Goal: Answer question/provide support

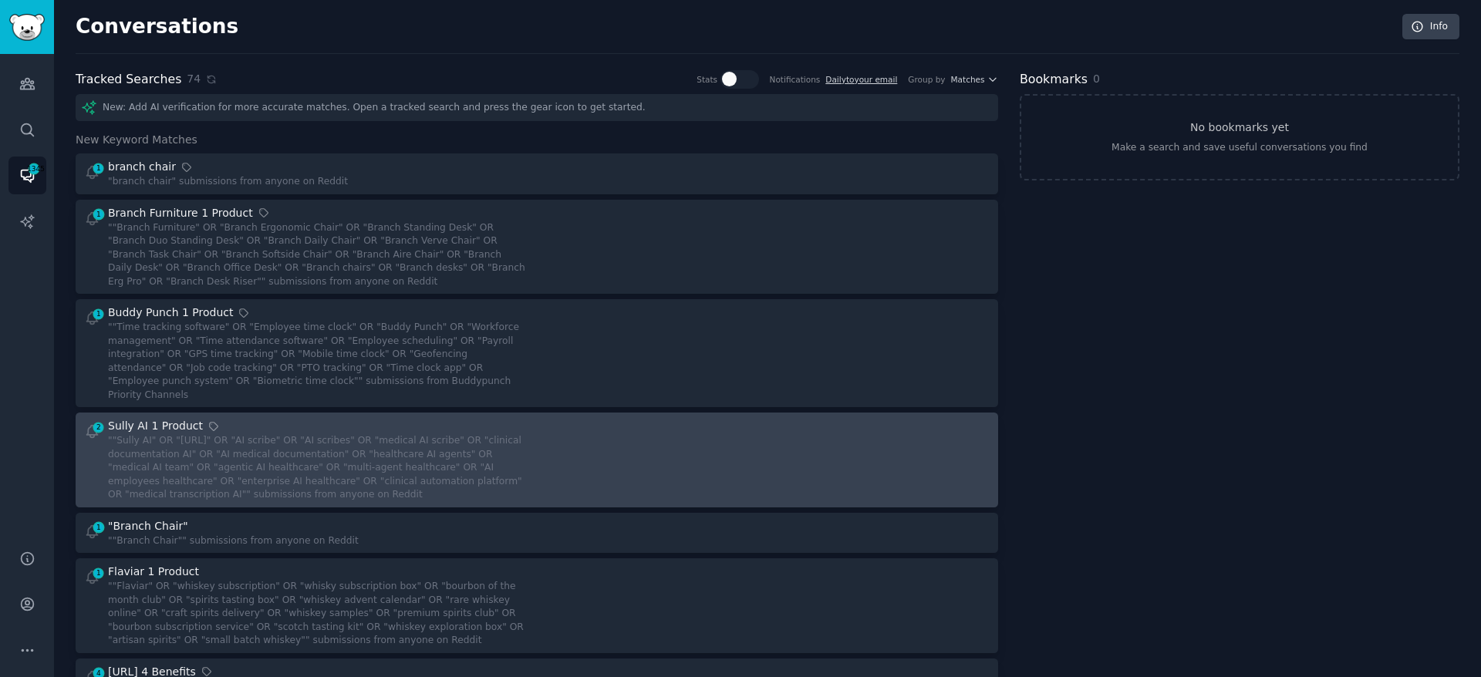
click at [728, 455] on div at bounding box center [769, 460] width 443 height 84
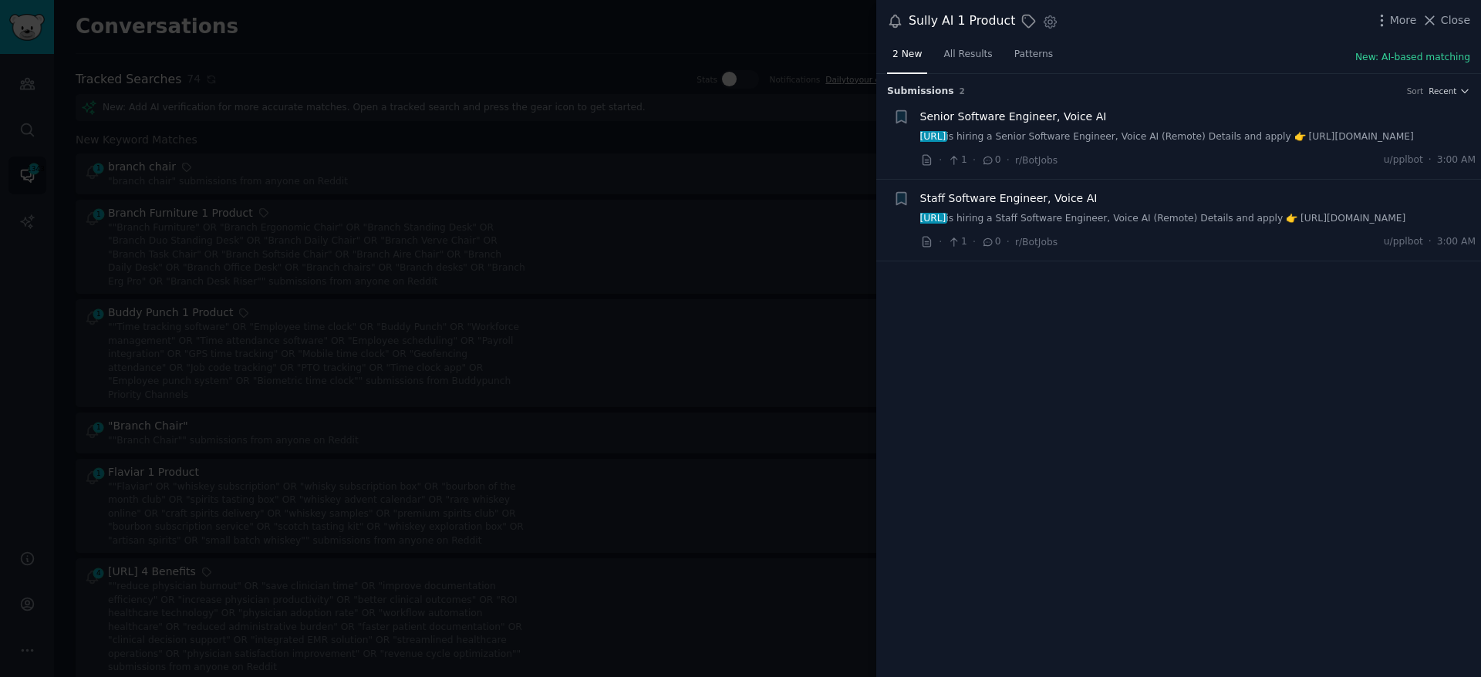
click at [751, 334] on div at bounding box center [740, 338] width 1481 height 677
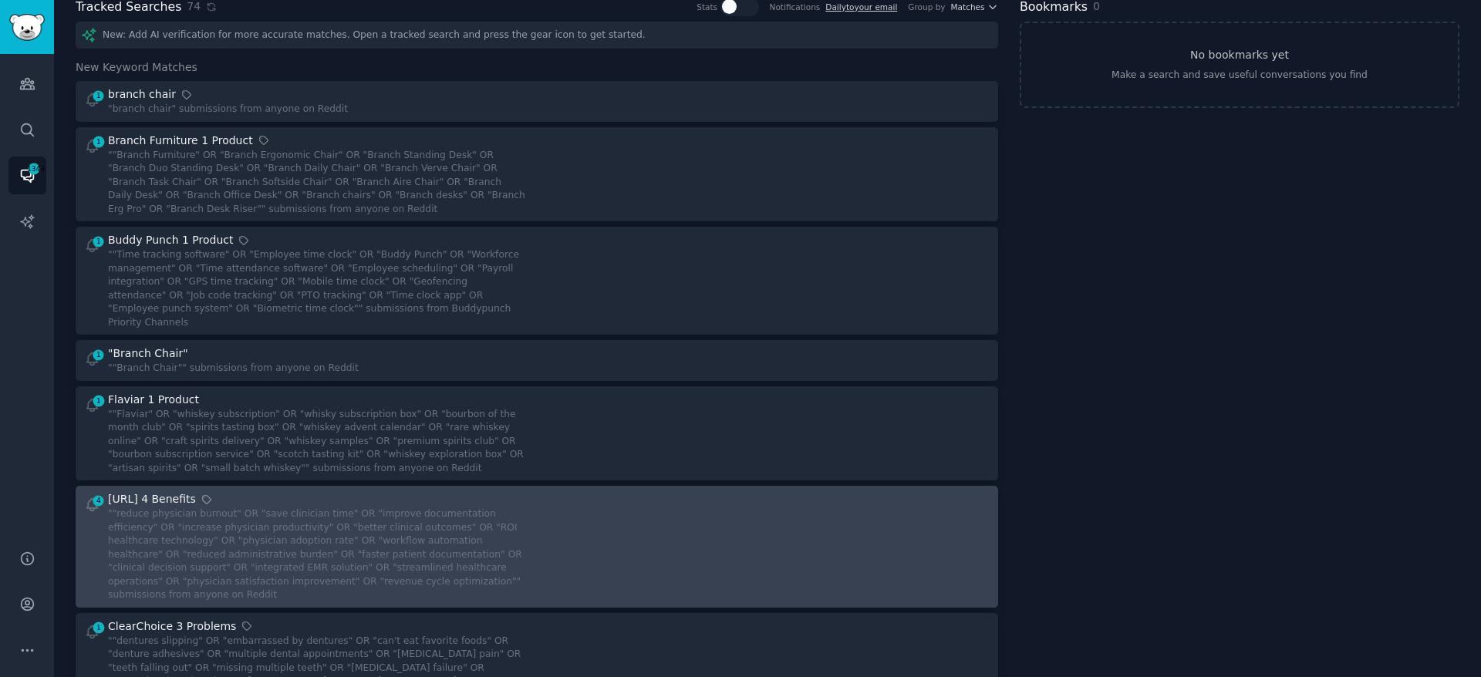
scroll to position [75, 0]
click at [680, 564] on div at bounding box center [769, 544] width 443 height 111
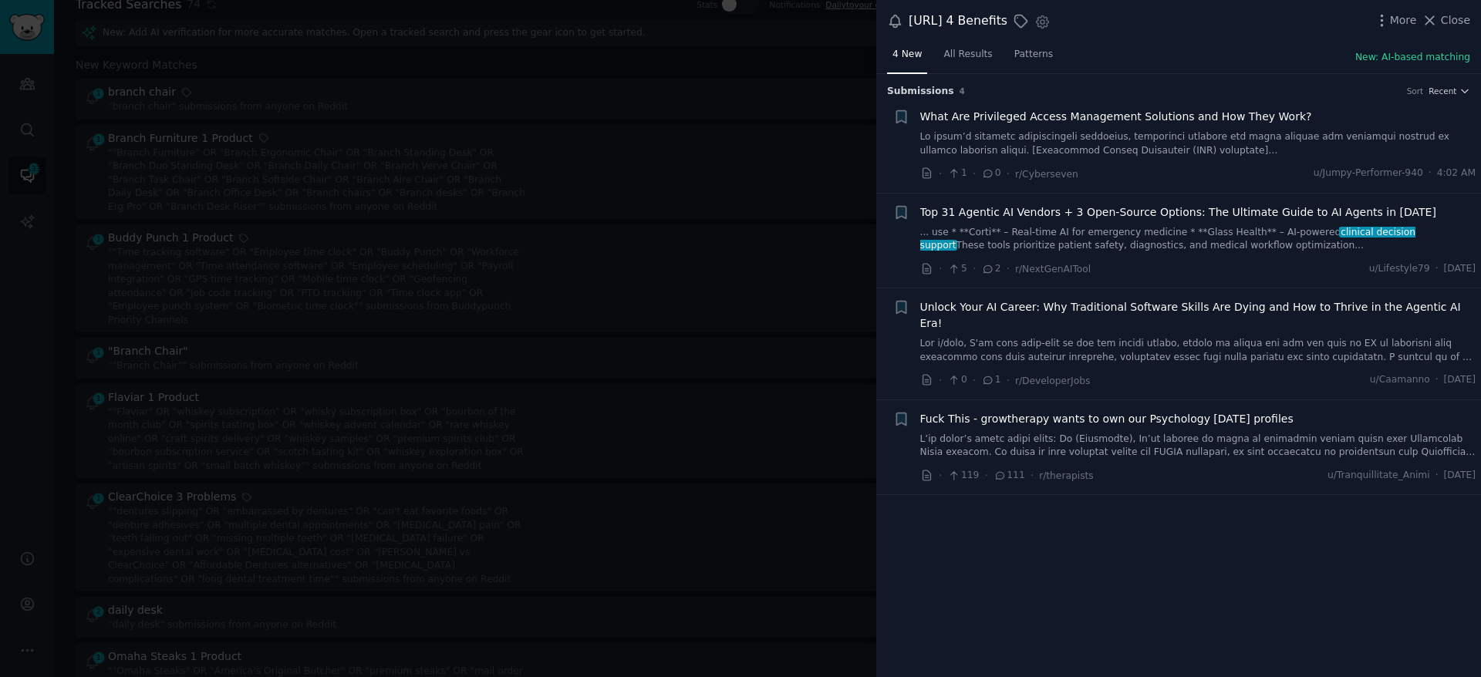
click at [1122, 207] on span "Top 31 Agentic AI Vendors + 3 Open-Source Options: The Ultimate Guide to AI Age…" at bounding box center [1178, 212] width 516 height 16
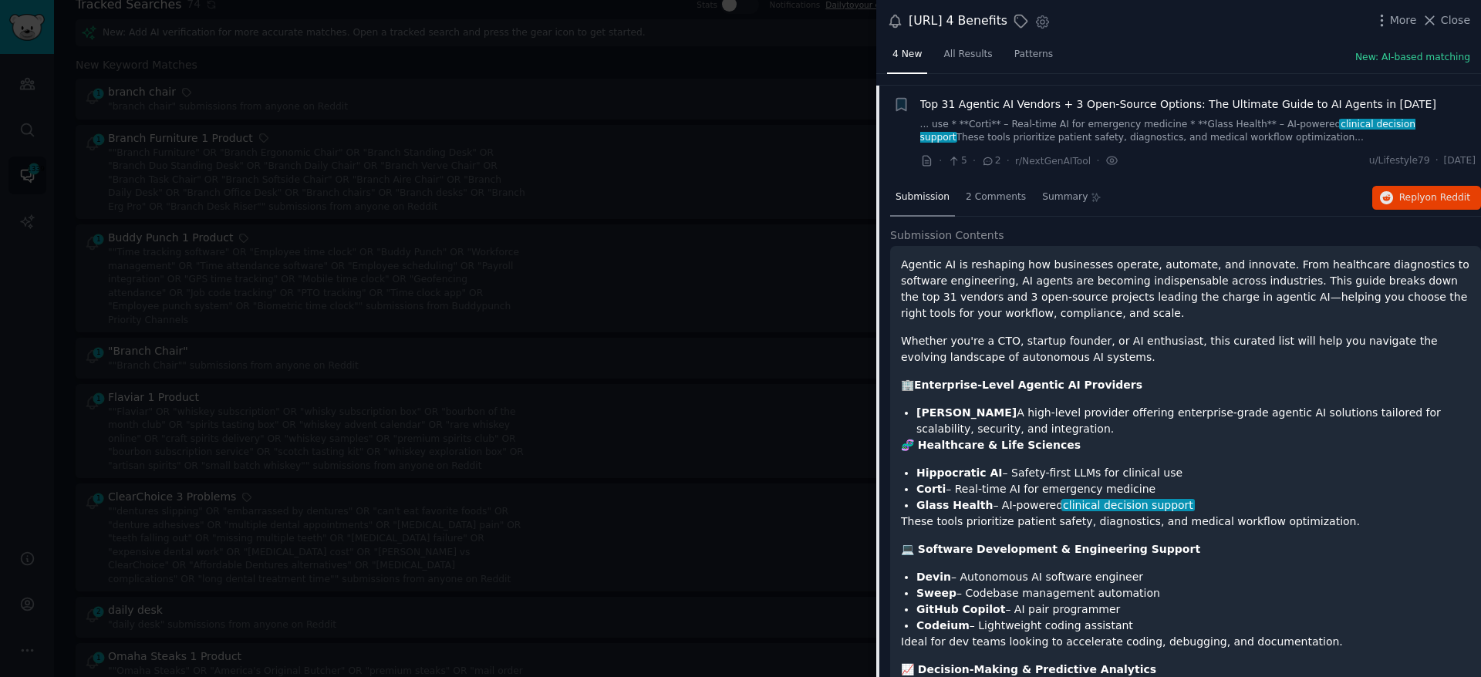
scroll to position [120, 0]
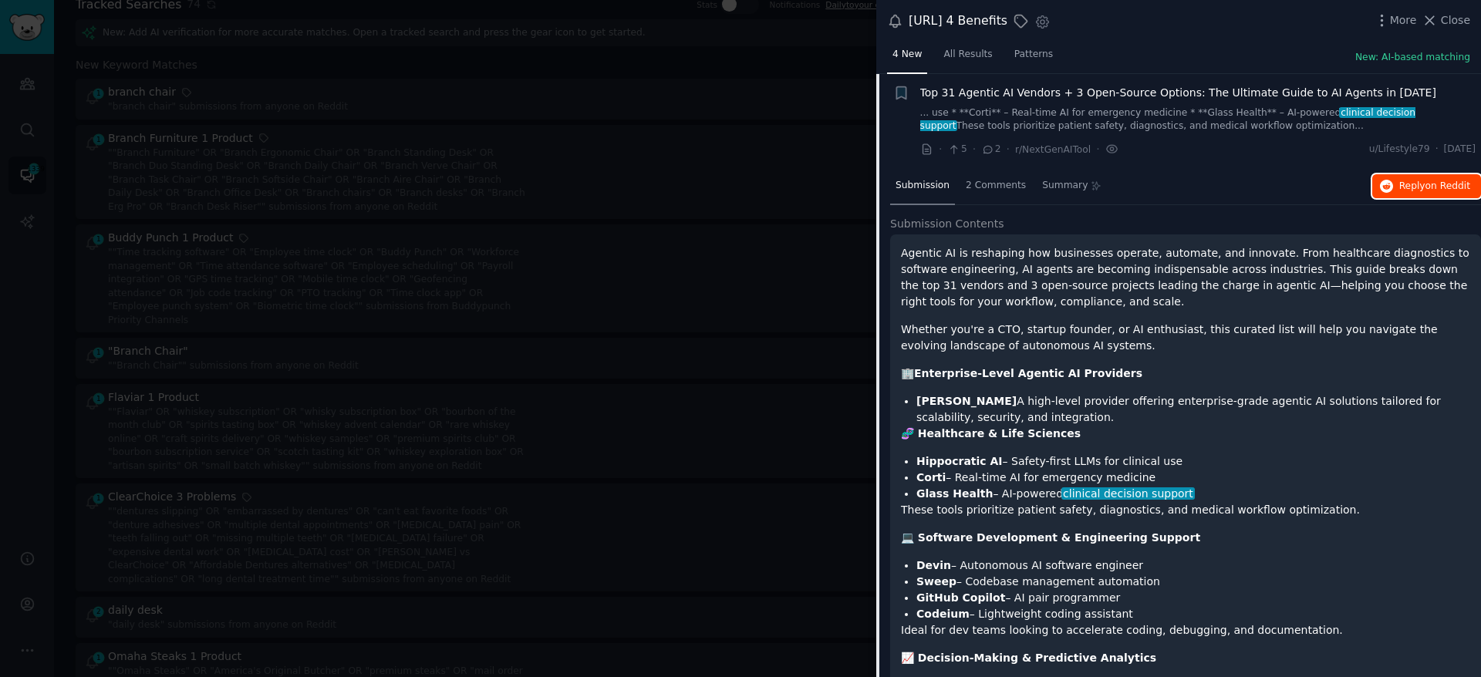
click at [1402, 185] on span "Reply on Reddit" at bounding box center [1434, 187] width 71 height 14
click at [1120, 85] on span "Top 31 Agentic AI Vendors + 3 Open-Source Options: The Ultimate Guide to AI Age…" at bounding box center [1178, 93] width 516 height 16
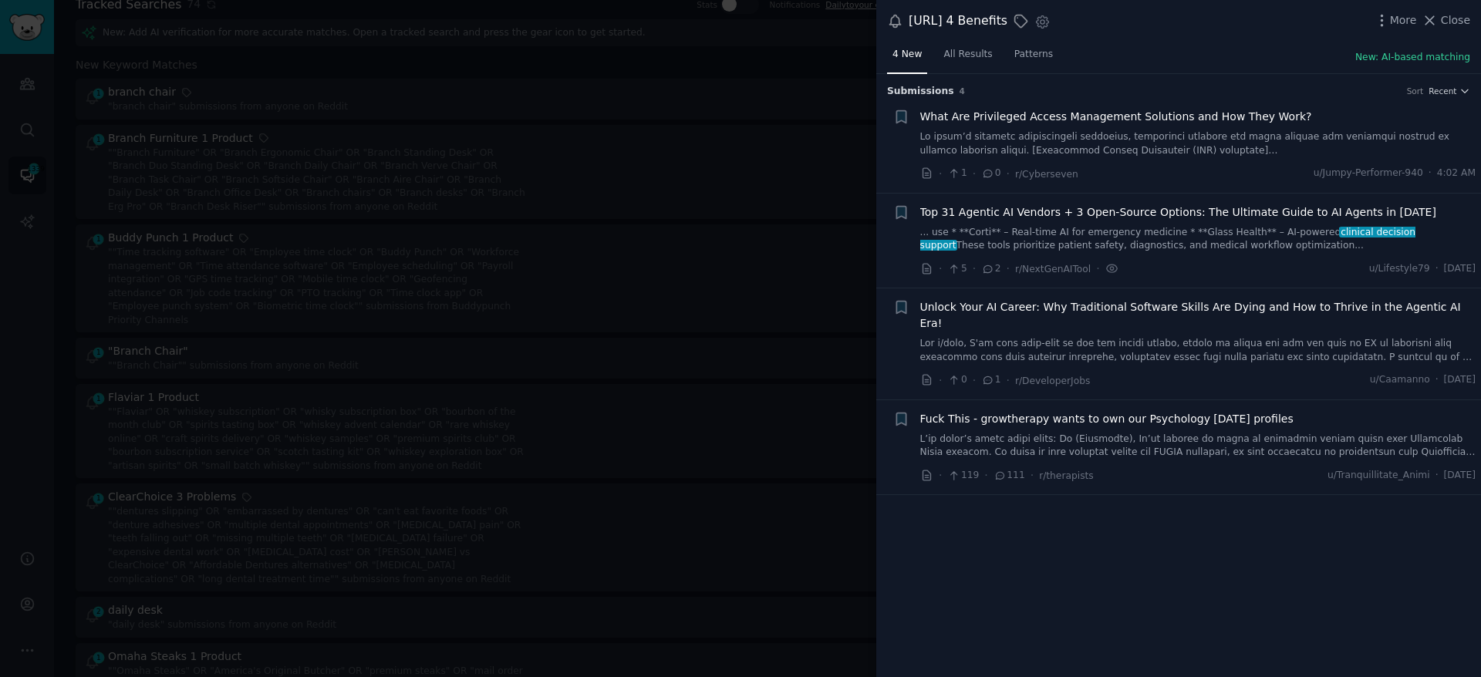
scroll to position [0, 0]
click at [1135, 307] on span "Unlock Your AI Career: Why Traditional Software Skills Are Dying and How to Thr…" at bounding box center [1198, 315] width 556 height 32
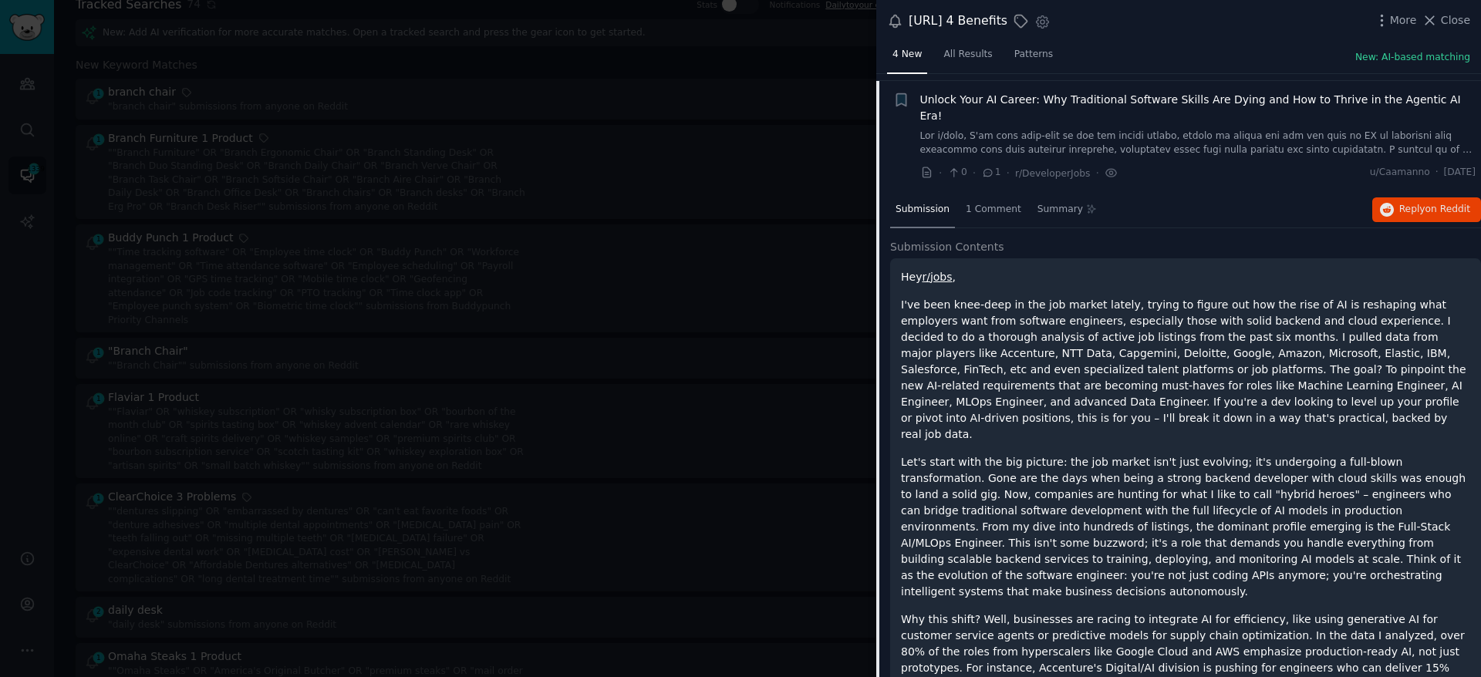
scroll to position [215, 0]
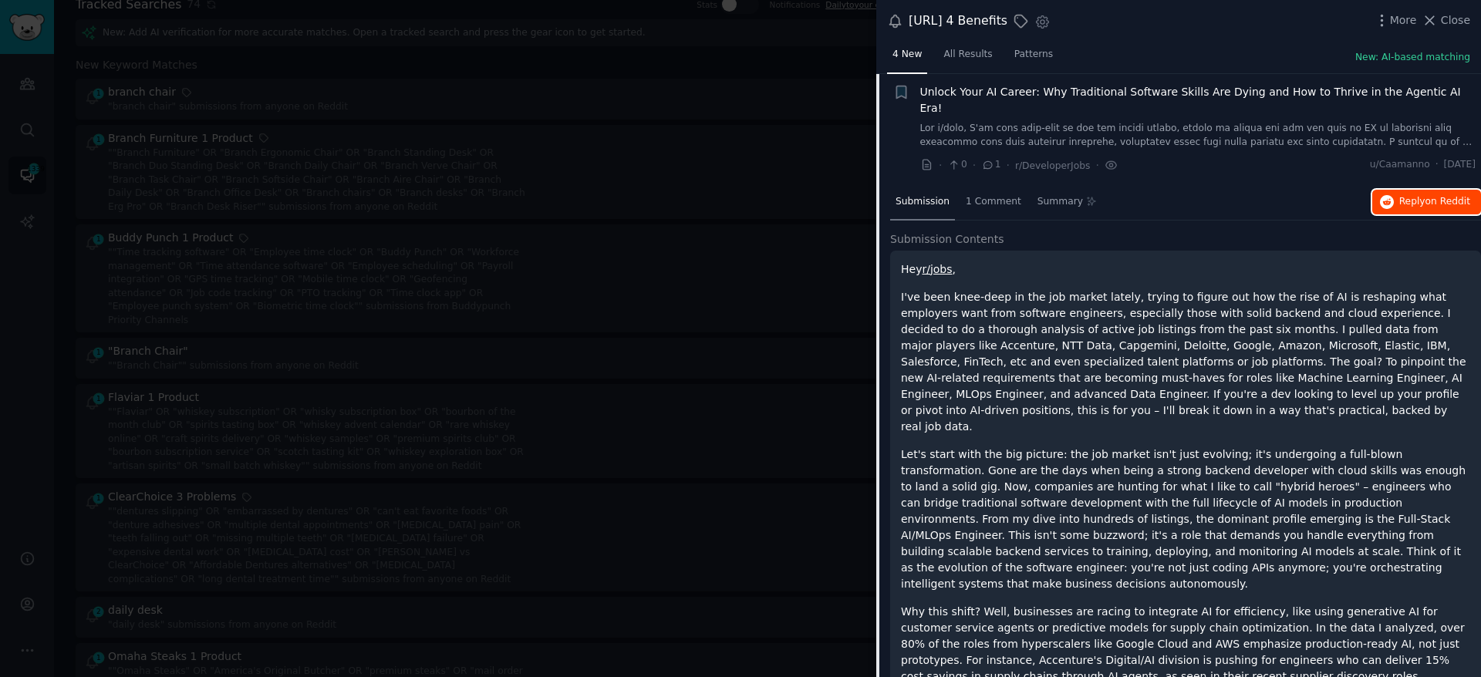
click at [1392, 190] on button "Reply on Reddit" at bounding box center [1426, 202] width 109 height 25
click at [1080, 122] on link at bounding box center [1198, 135] width 556 height 27
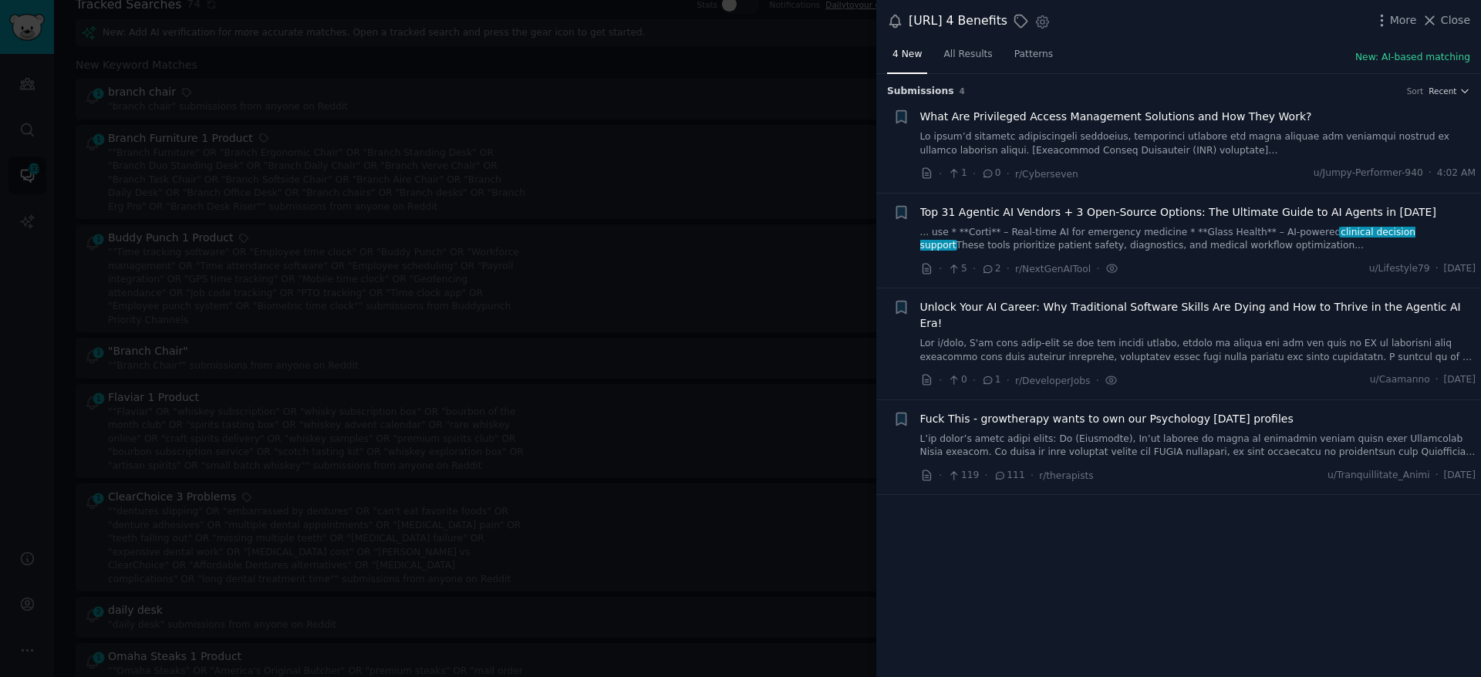
click at [816, 300] on div at bounding box center [740, 338] width 1481 height 677
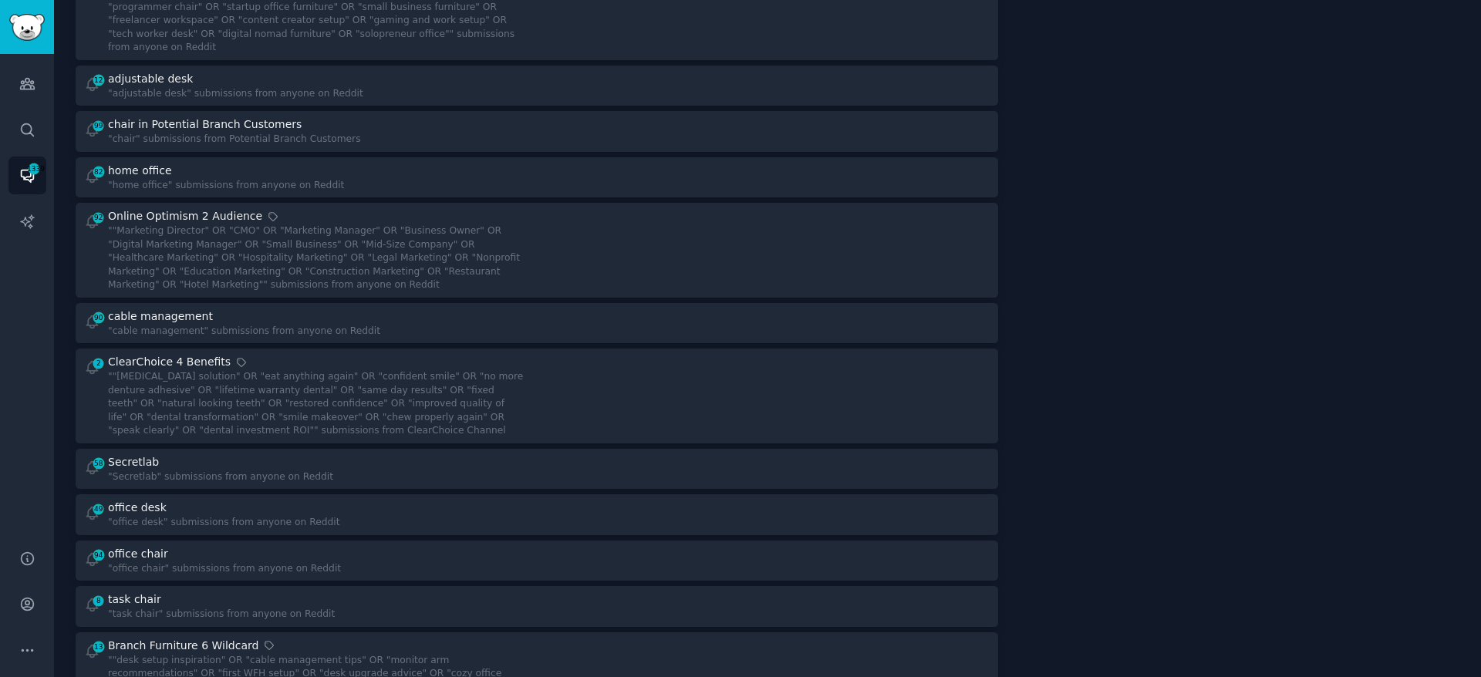
scroll to position [2440, 0]
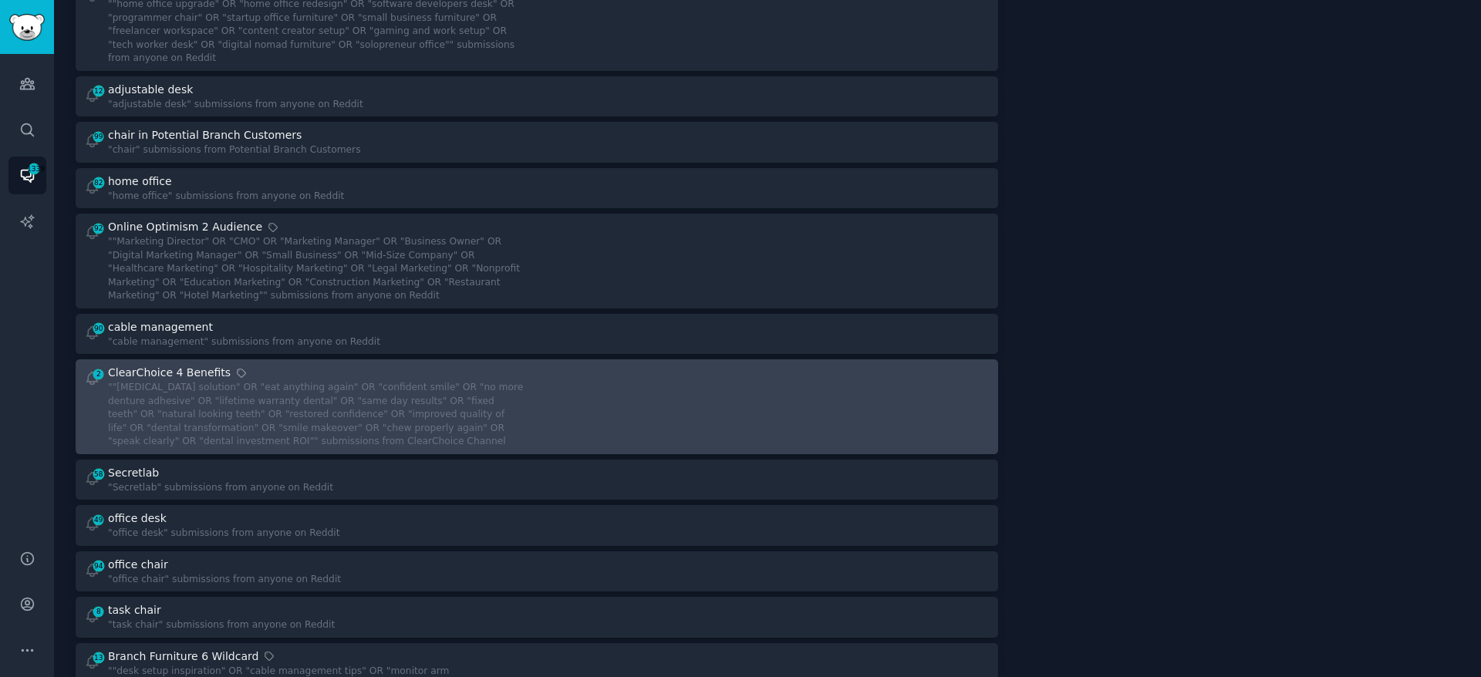
click at [633, 373] on div at bounding box center [769, 407] width 443 height 84
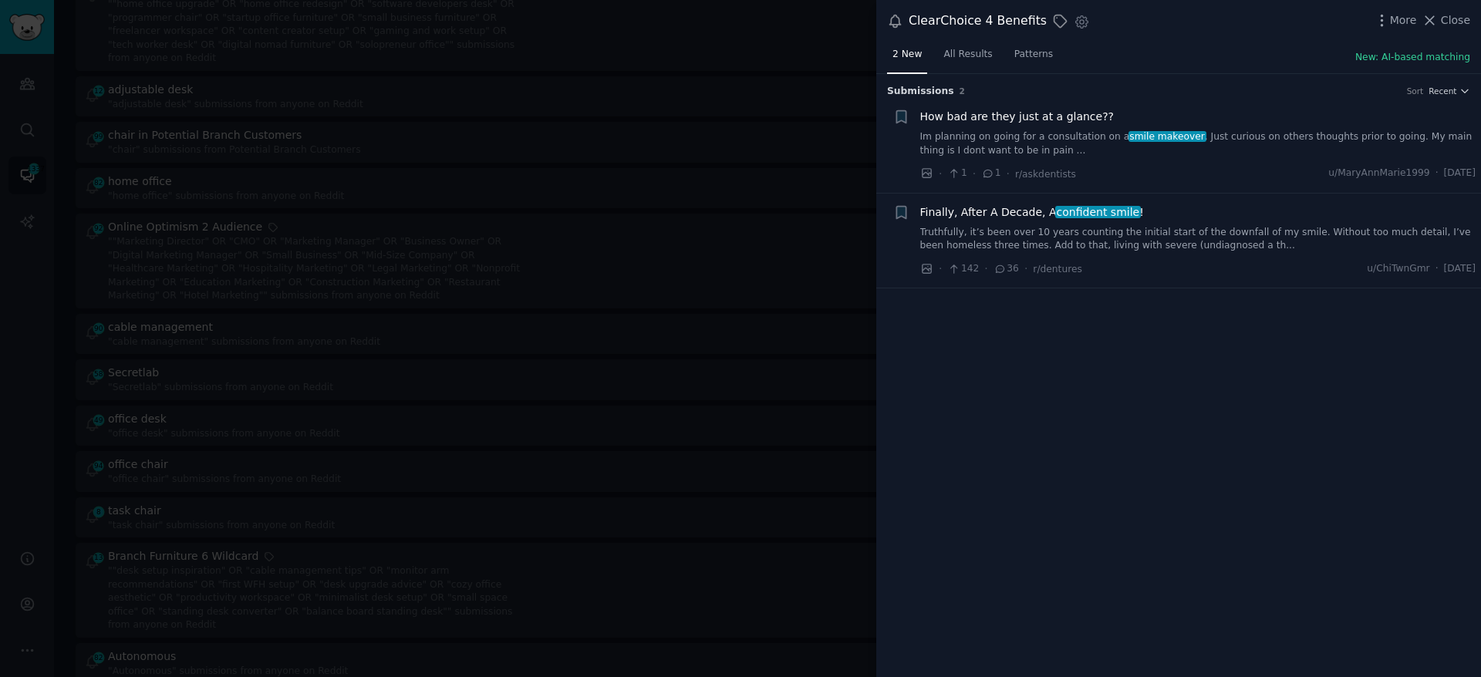
click at [1076, 211] on span "confident smile" at bounding box center [1098, 212] width 86 height 12
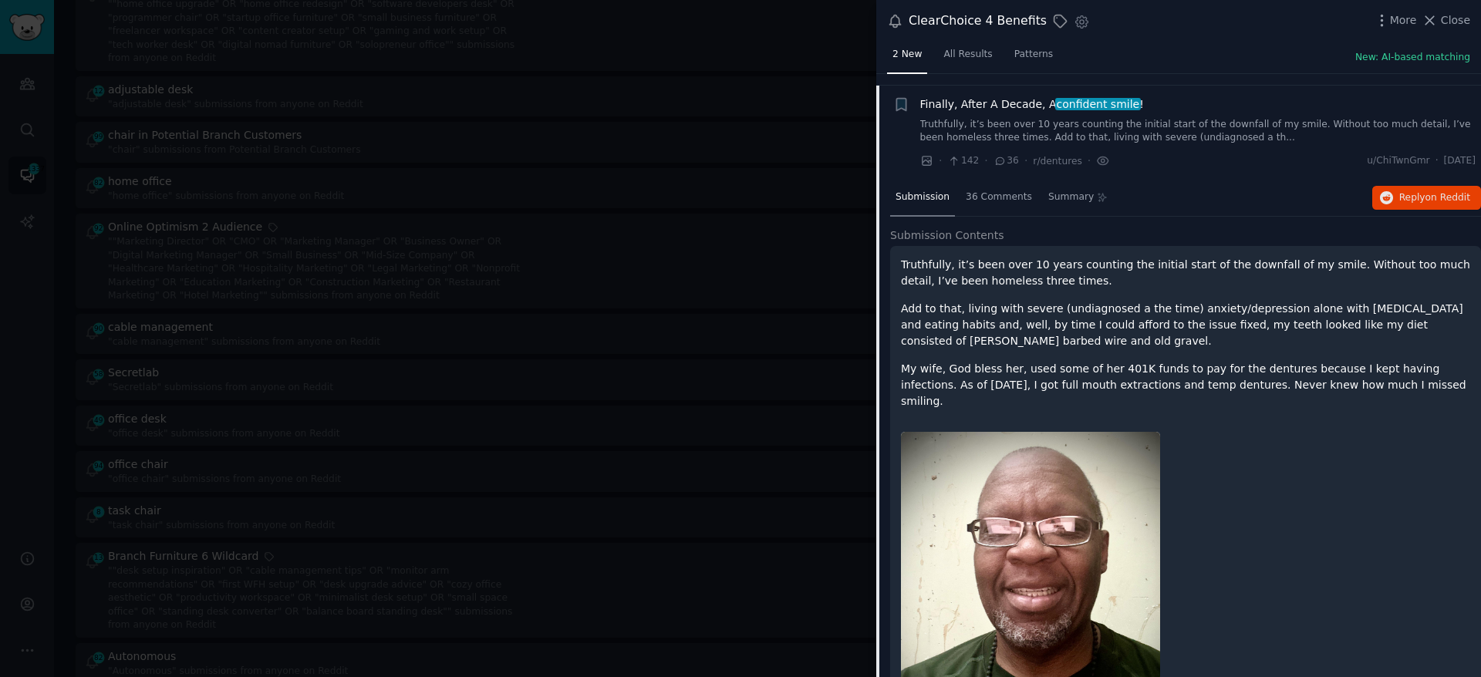
scroll to position [120, 0]
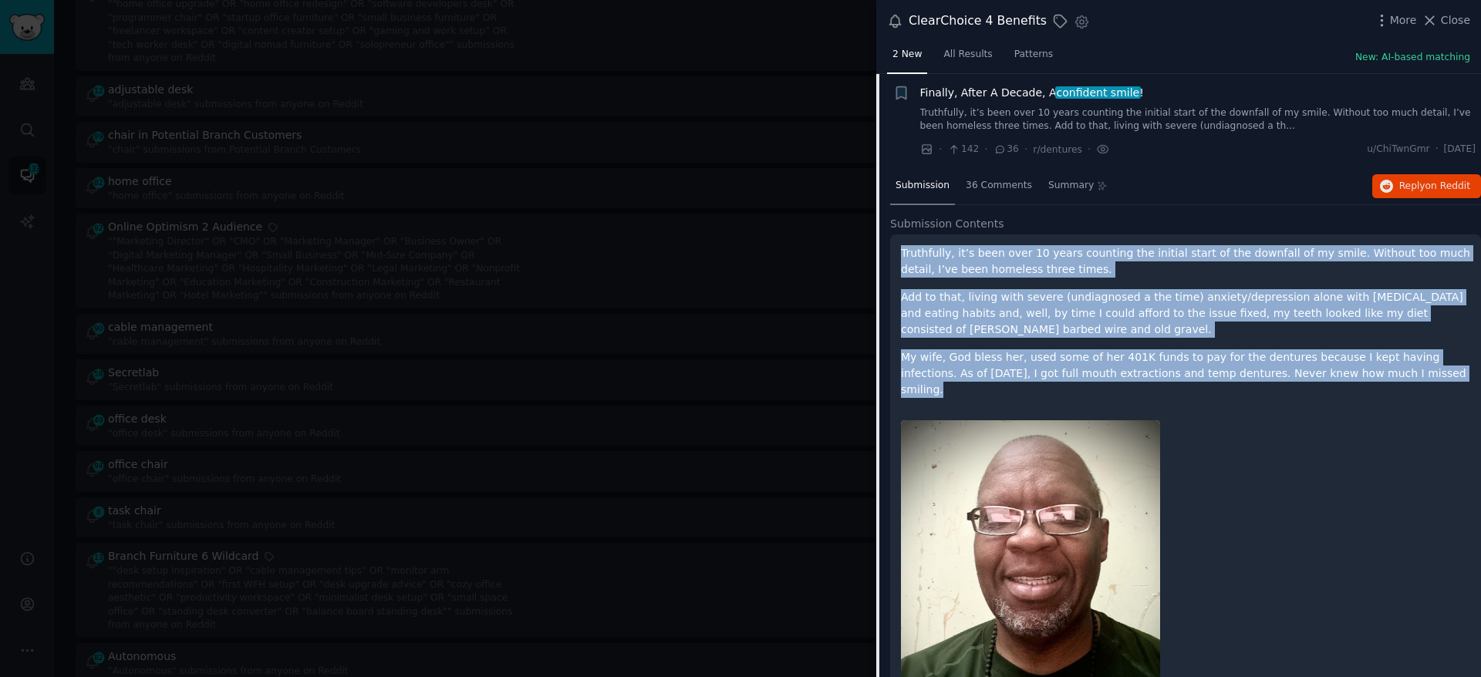
drag, startPoint x: 1396, startPoint y: 373, endPoint x: 896, endPoint y: 252, distance: 515.1
click at [896, 252] on div "Truthfully, it’s been over 10 years counting the initial start of the downfall …" at bounding box center [1185, 505] width 591 height 540
copy div "Truthfully, it’s been over 10 years counting the initial start of the downfall …"
click at [1399, 186] on span "Reply on Reddit" at bounding box center [1434, 187] width 71 height 14
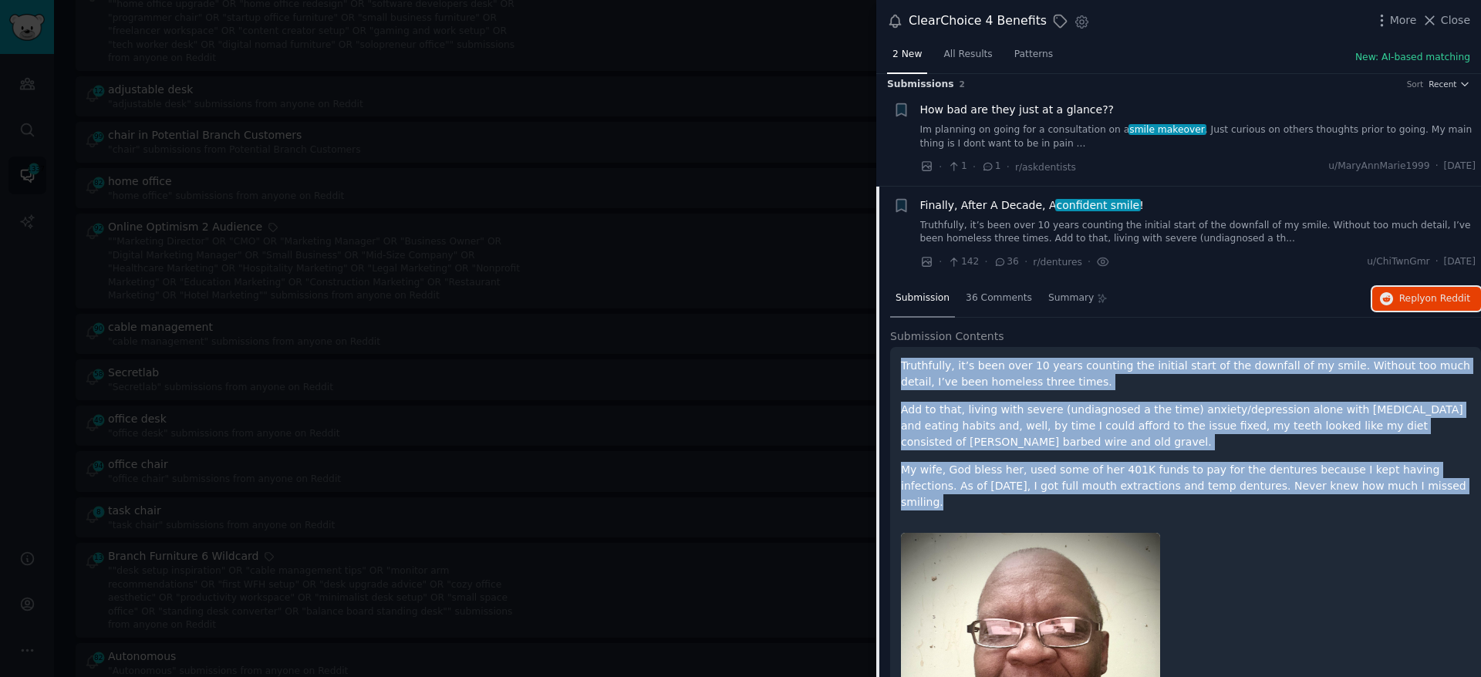
scroll to position [0, 0]
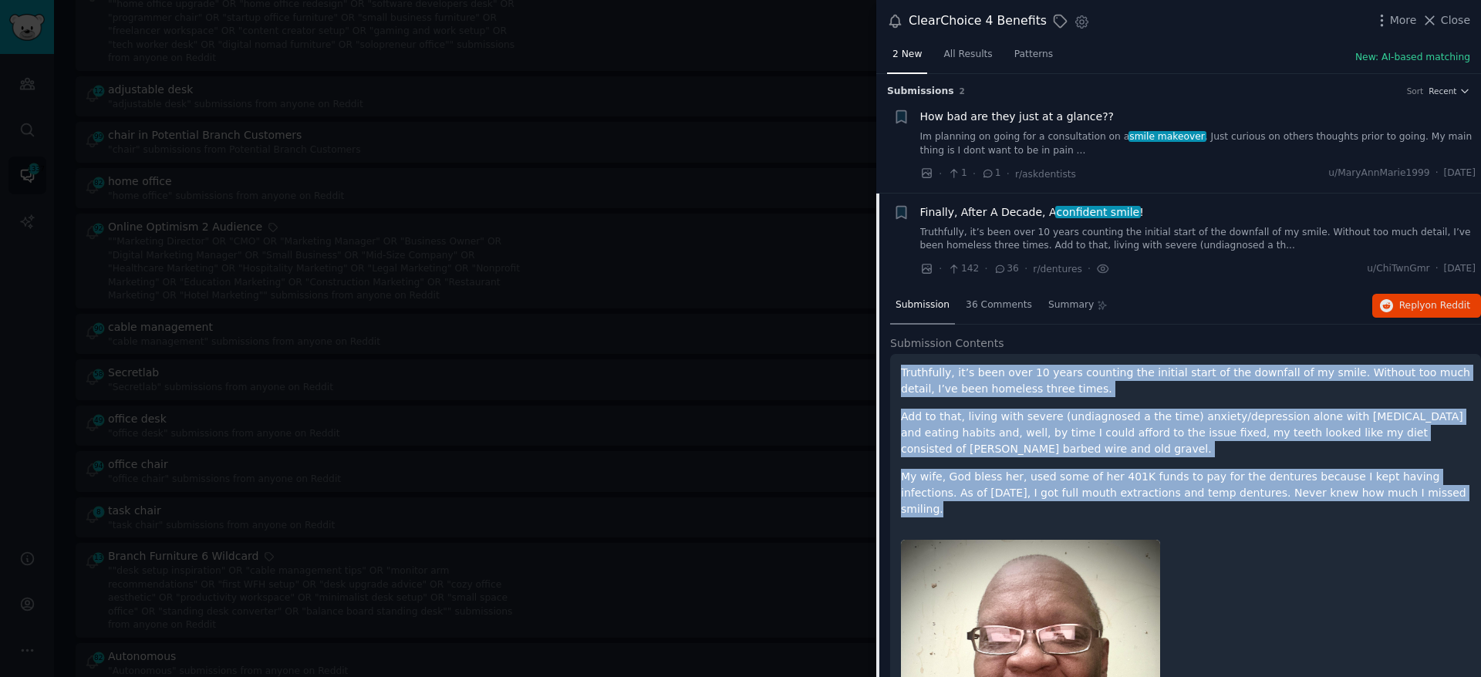
click at [1226, 141] on link "Im planning on going for a consultation on a smile makeover . Just curious on o…" at bounding box center [1198, 143] width 556 height 27
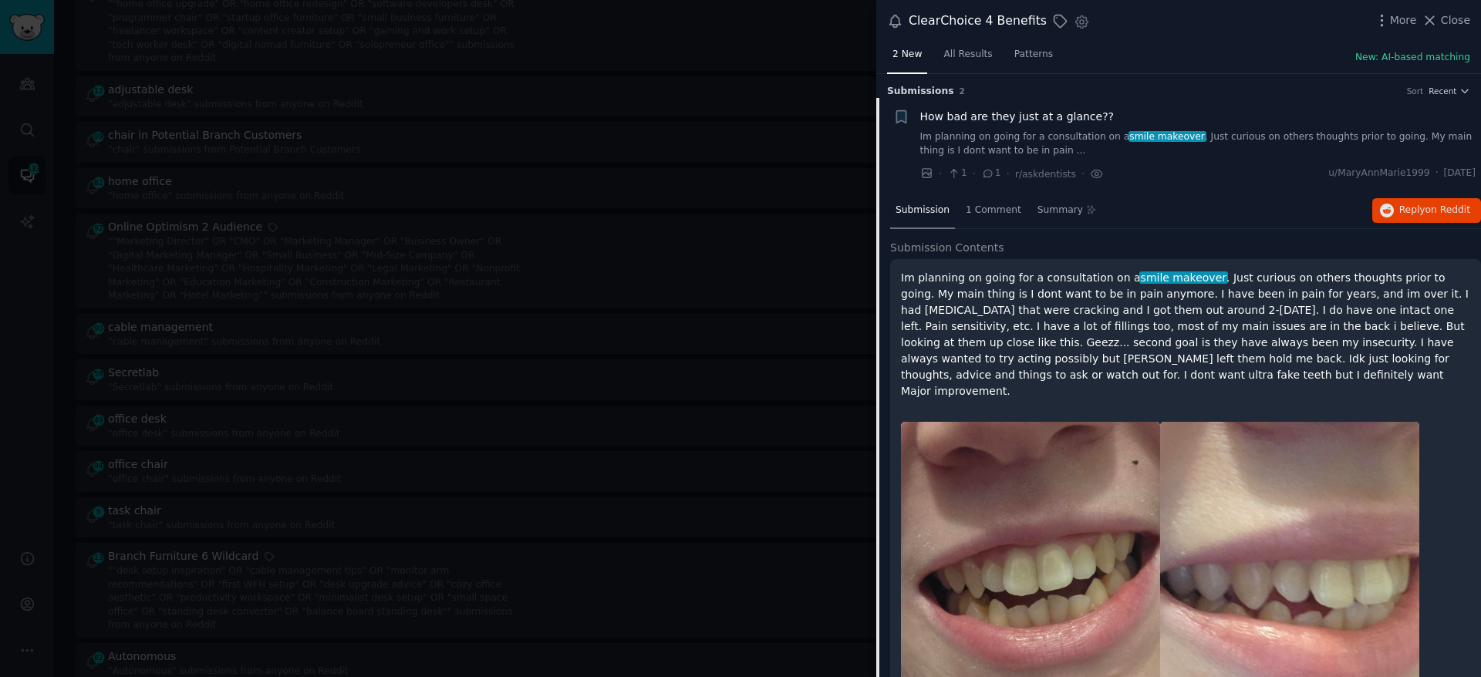
scroll to position [25, 0]
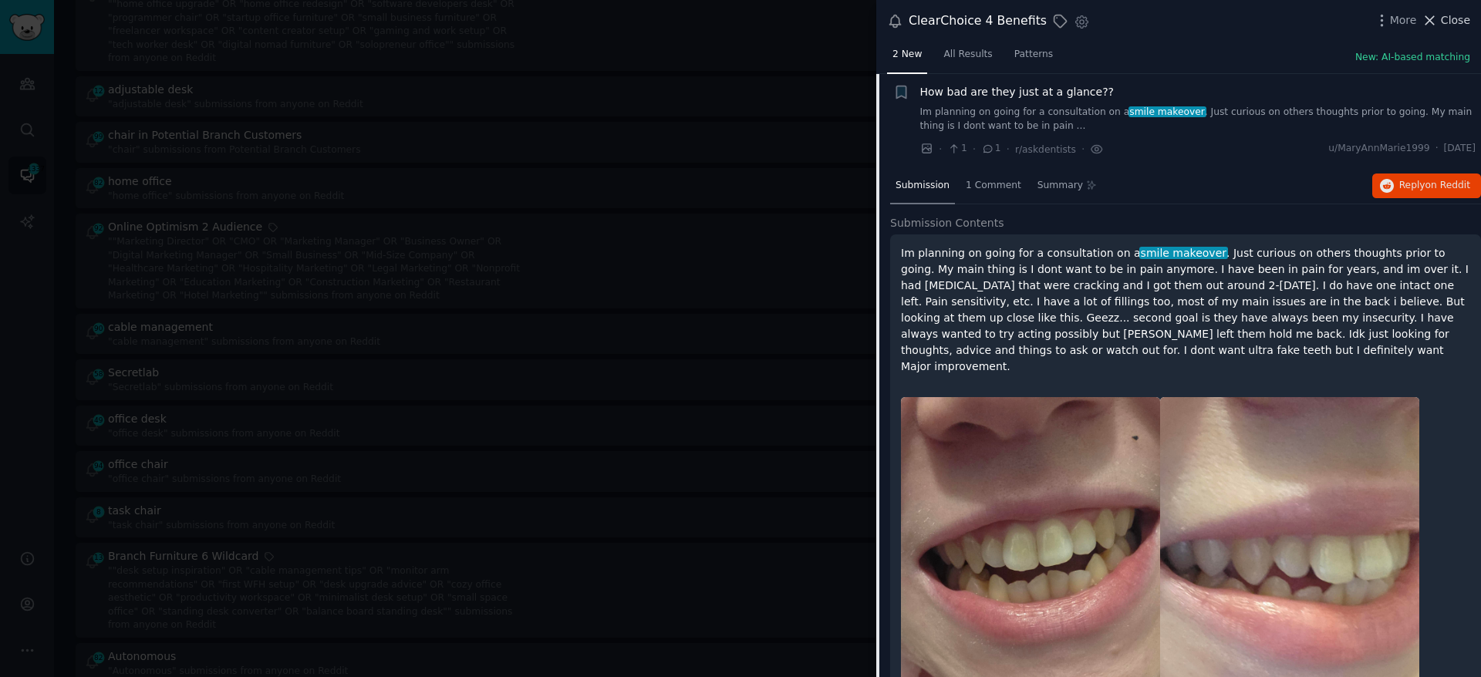
click at [1435, 26] on icon at bounding box center [1430, 20] width 16 height 16
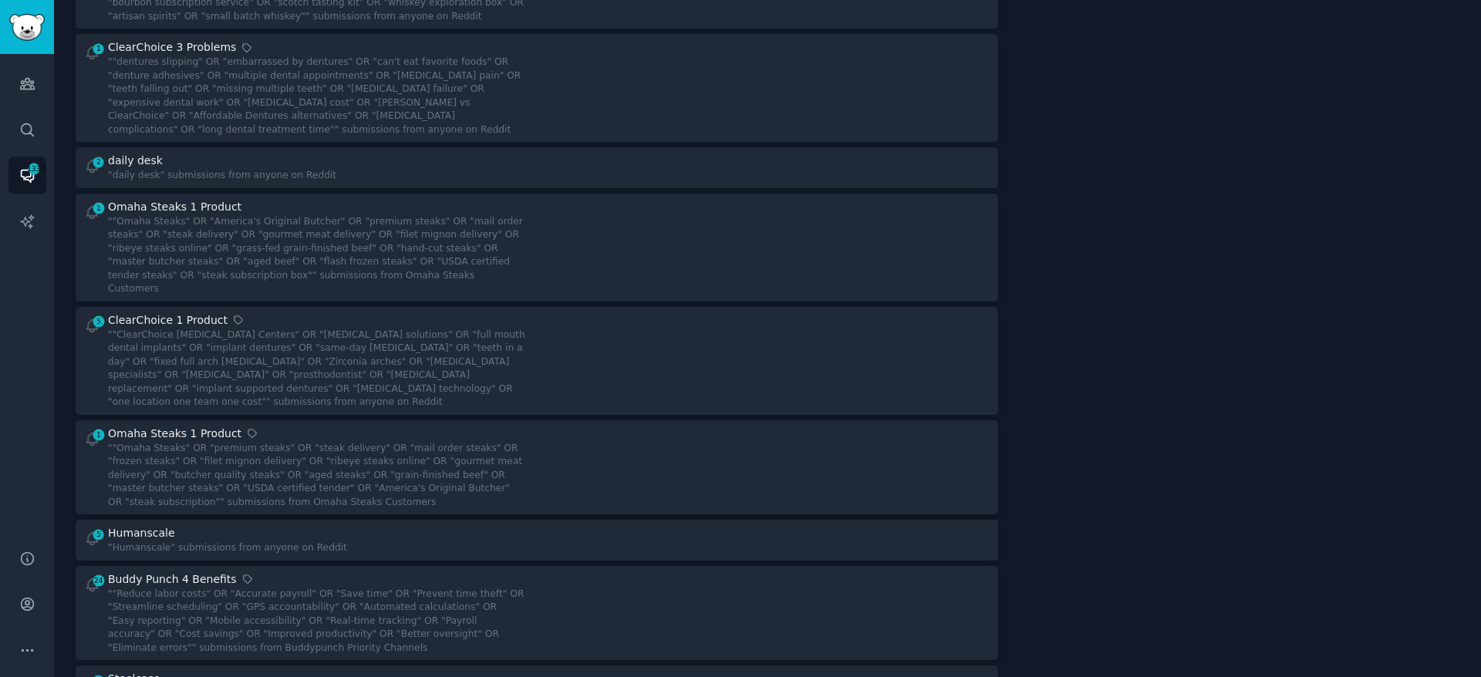
scroll to position [512, 0]
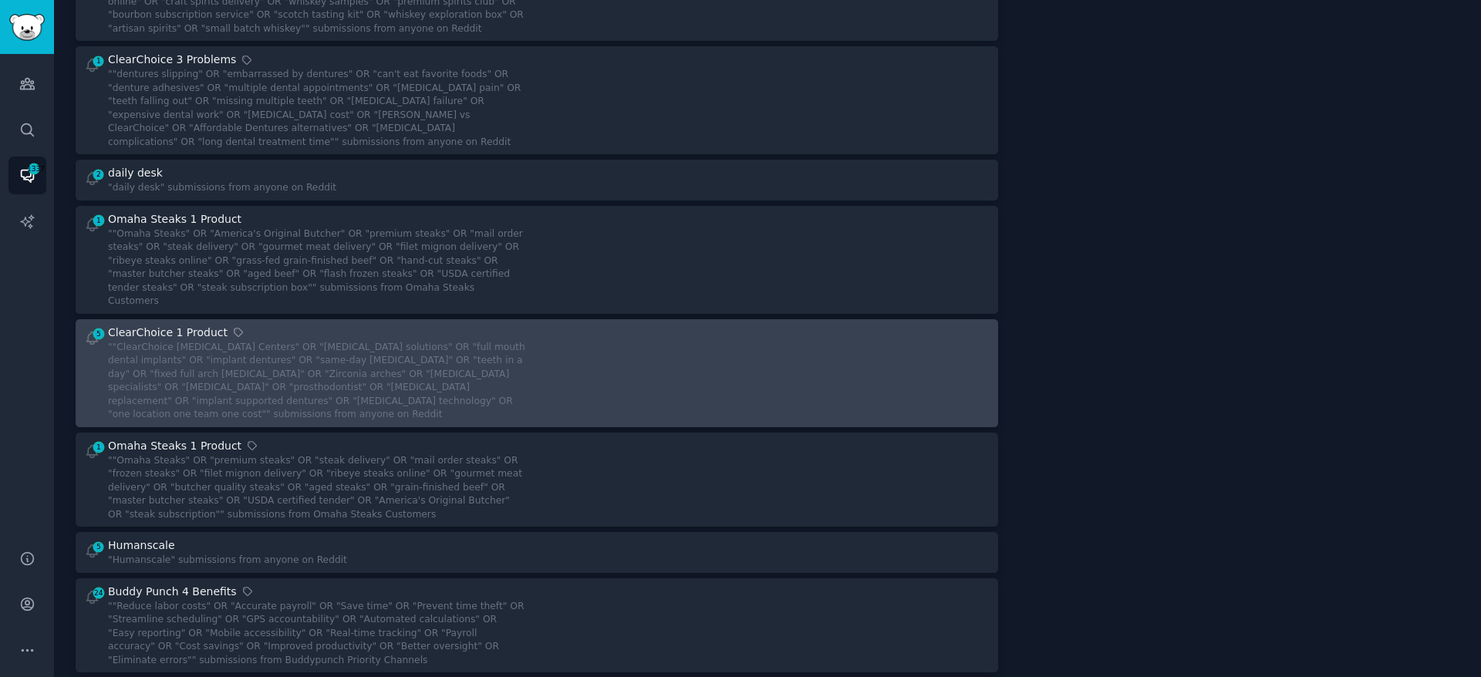
click at [377, 373] on div """ClearChoice [MEDICAL_DATA] Centers" OR "[MEDICAL_DATA] solutions" OR "full mo…" at bounding box center [317, 381] width 418 height 81
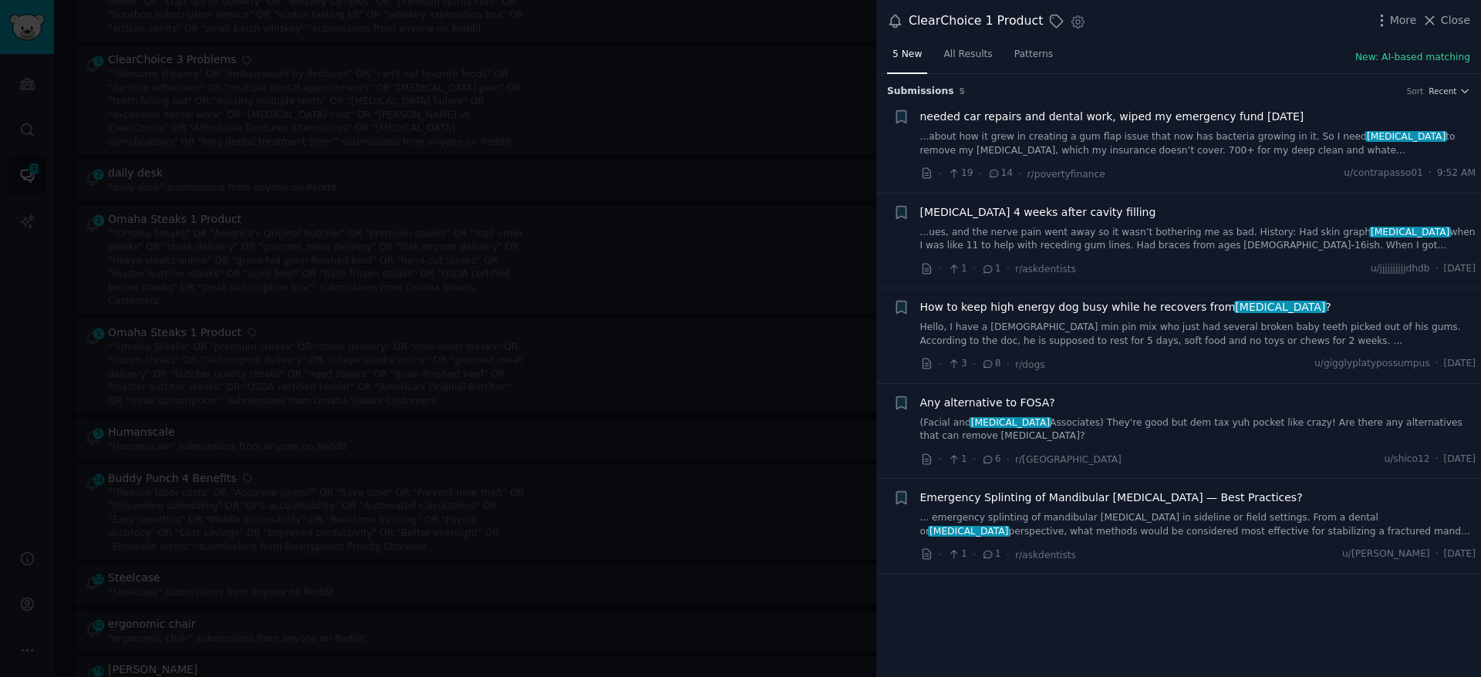
click at [1032, 121] on span "needed car repairs and dental work, wiped my emergency fund [DATE]" at bounding box center [1112, 117] width 384 height 16
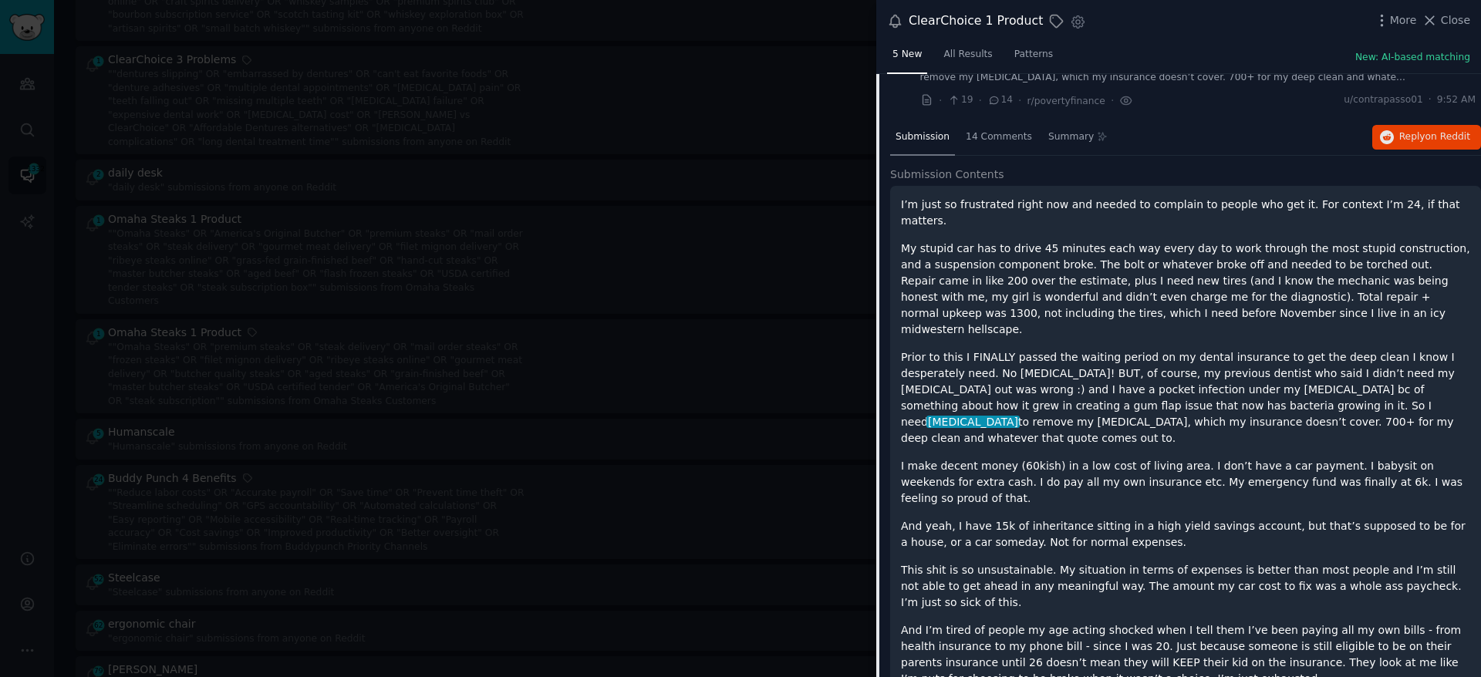
scroll to position [78, 0]
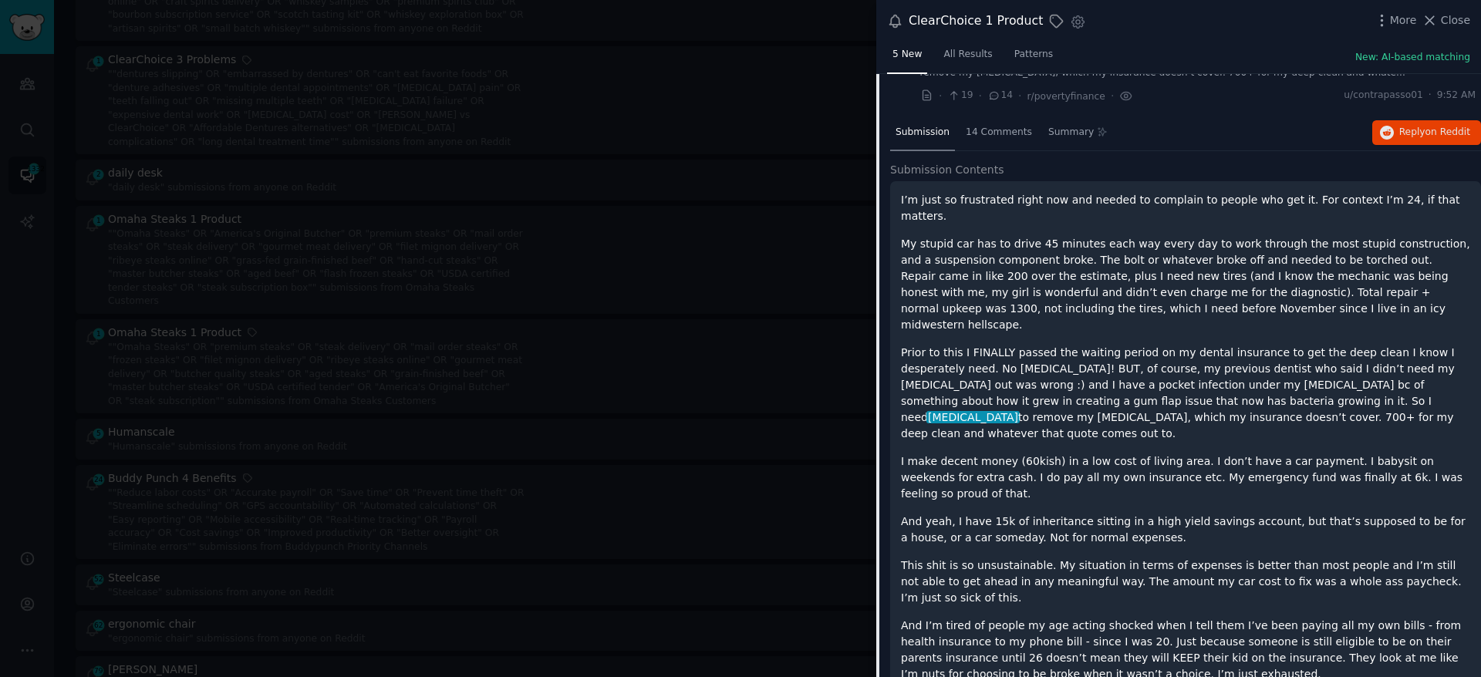
click at [761, 454] on div at bounding box center [740, 338] width 1481 height 677
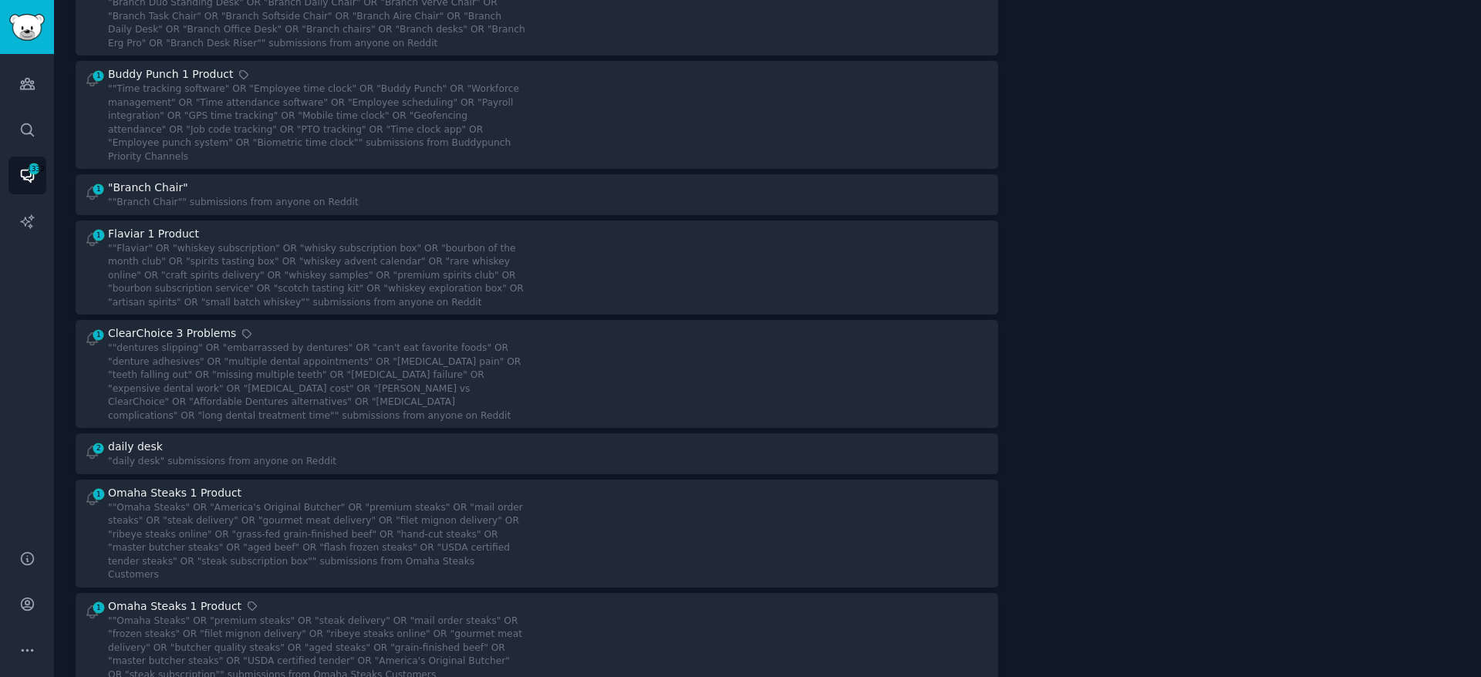
scroll to position [206, 0]
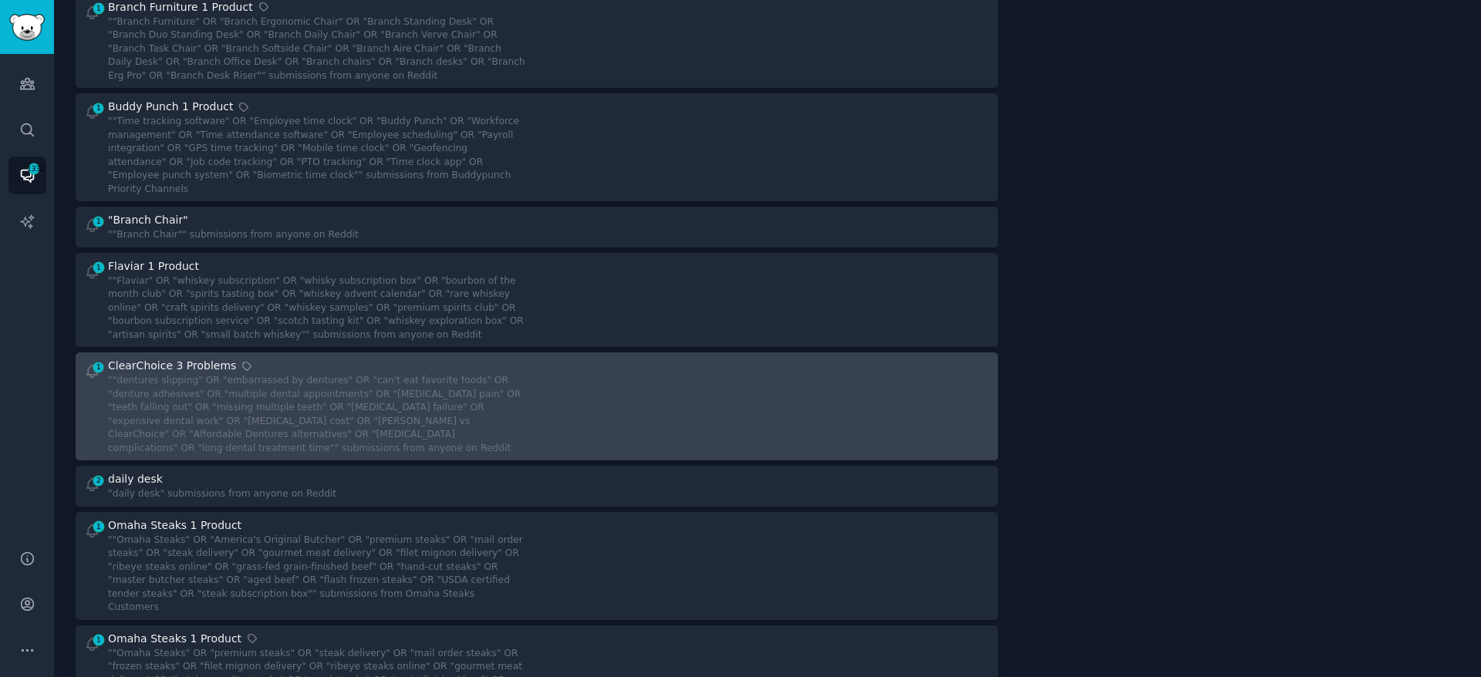
click at [747, 429] on div at bounding box center [769, 406] width 443 height 97
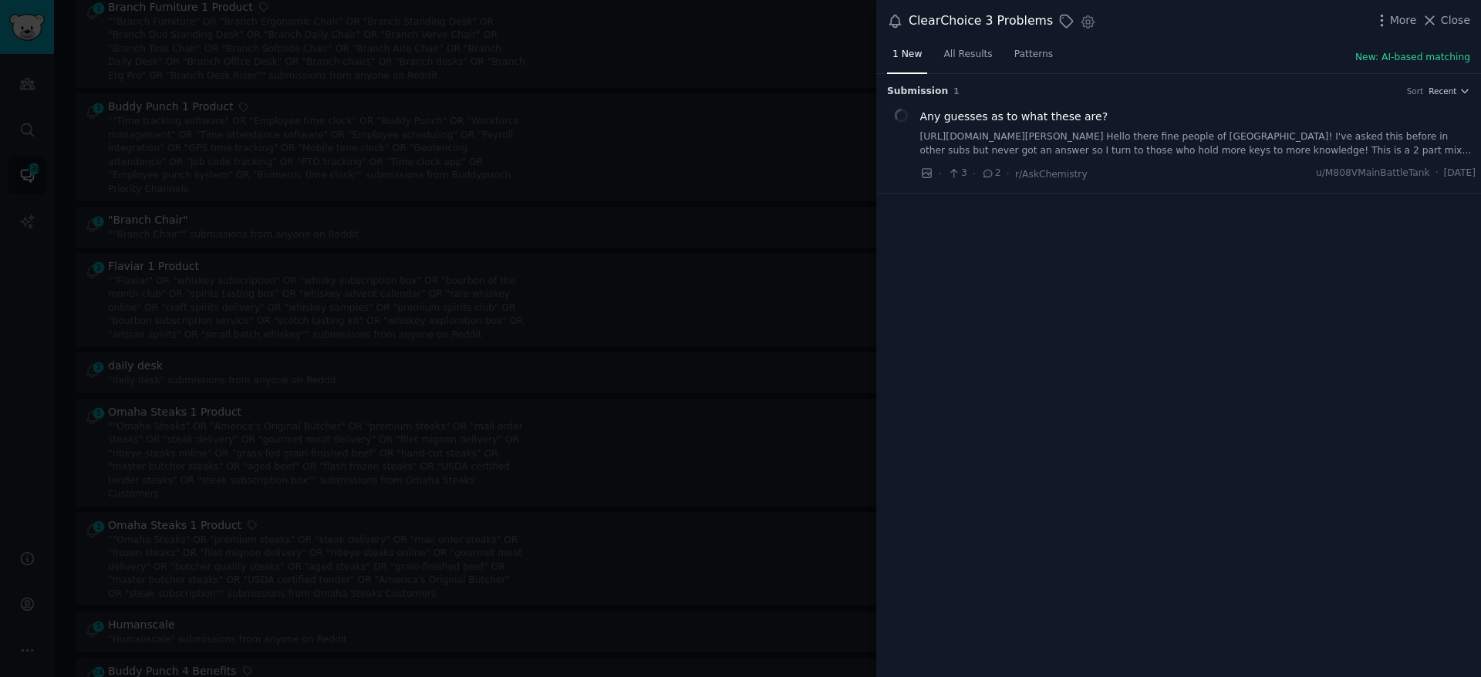
click at [748, 245] on div at bounding box center [740, 338] width 1481 height 677
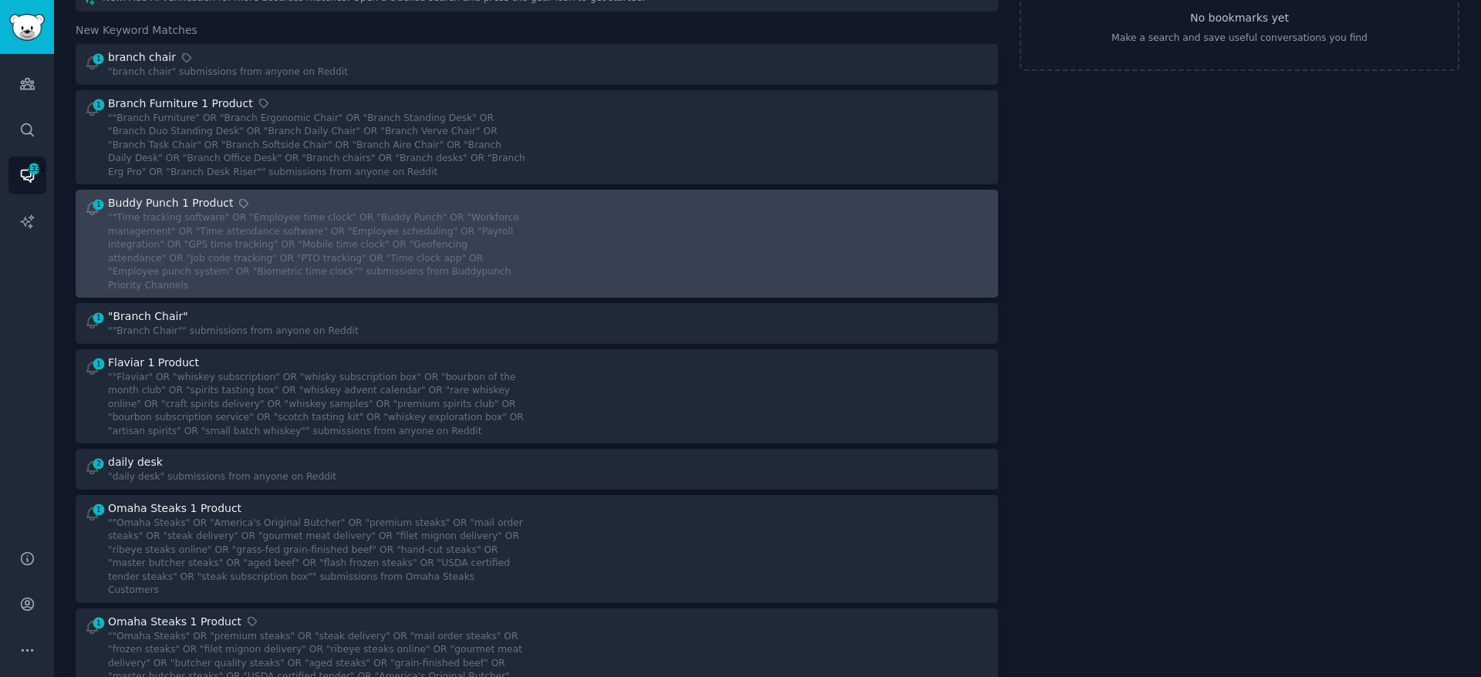
scroll to position [111, 0]
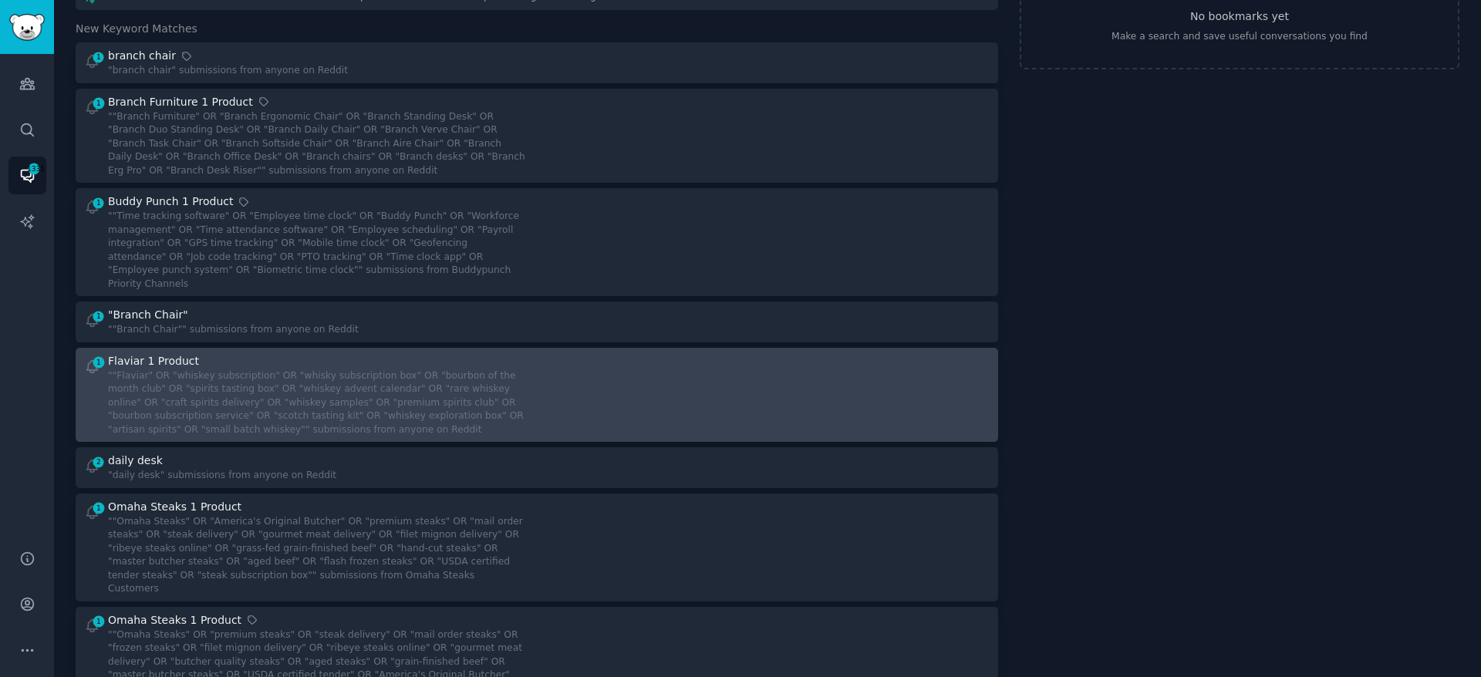
click at [425, 389] on div """Flaviar" OR "whiskey subscription" OR "whisky subscription box" OR "bourbon o…" at bounding box center [317, 404] width 418 height 68
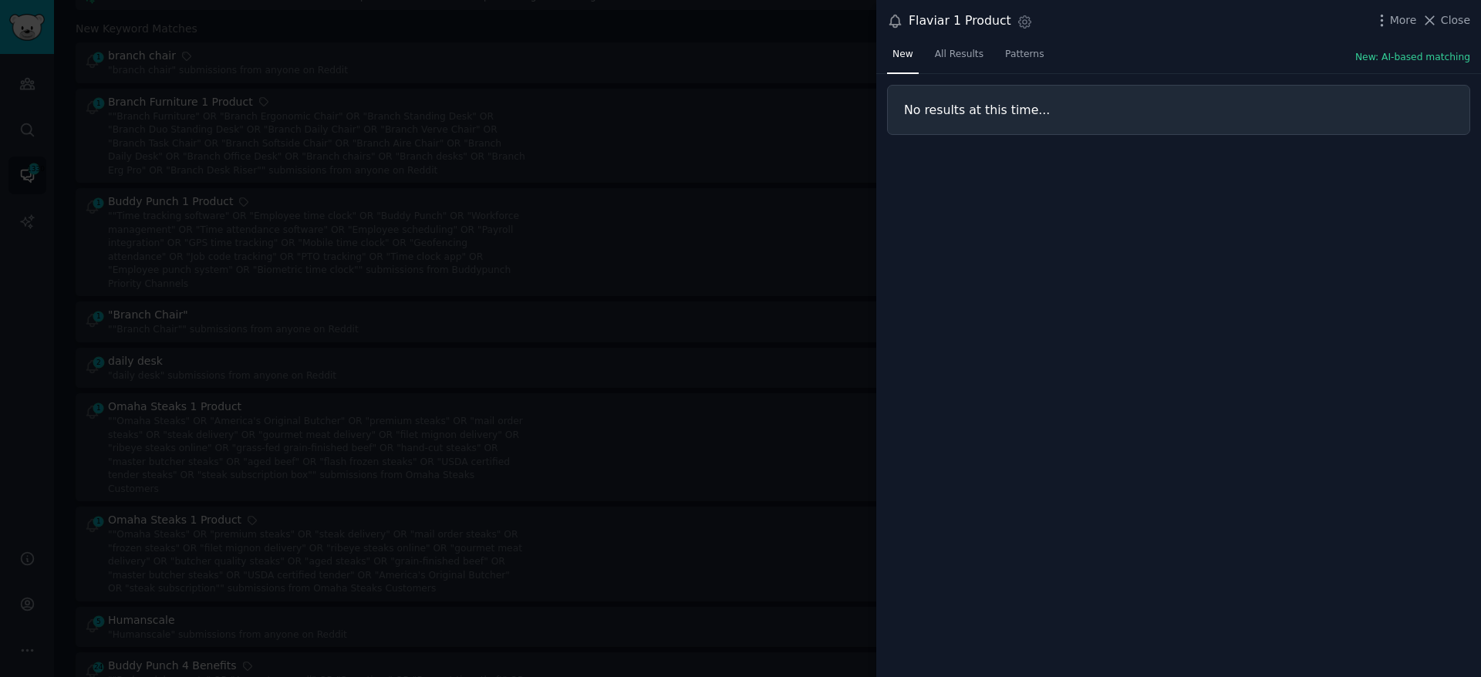
click at [636, 341] on div at bounding box center [740, 338] width 1481 height 677
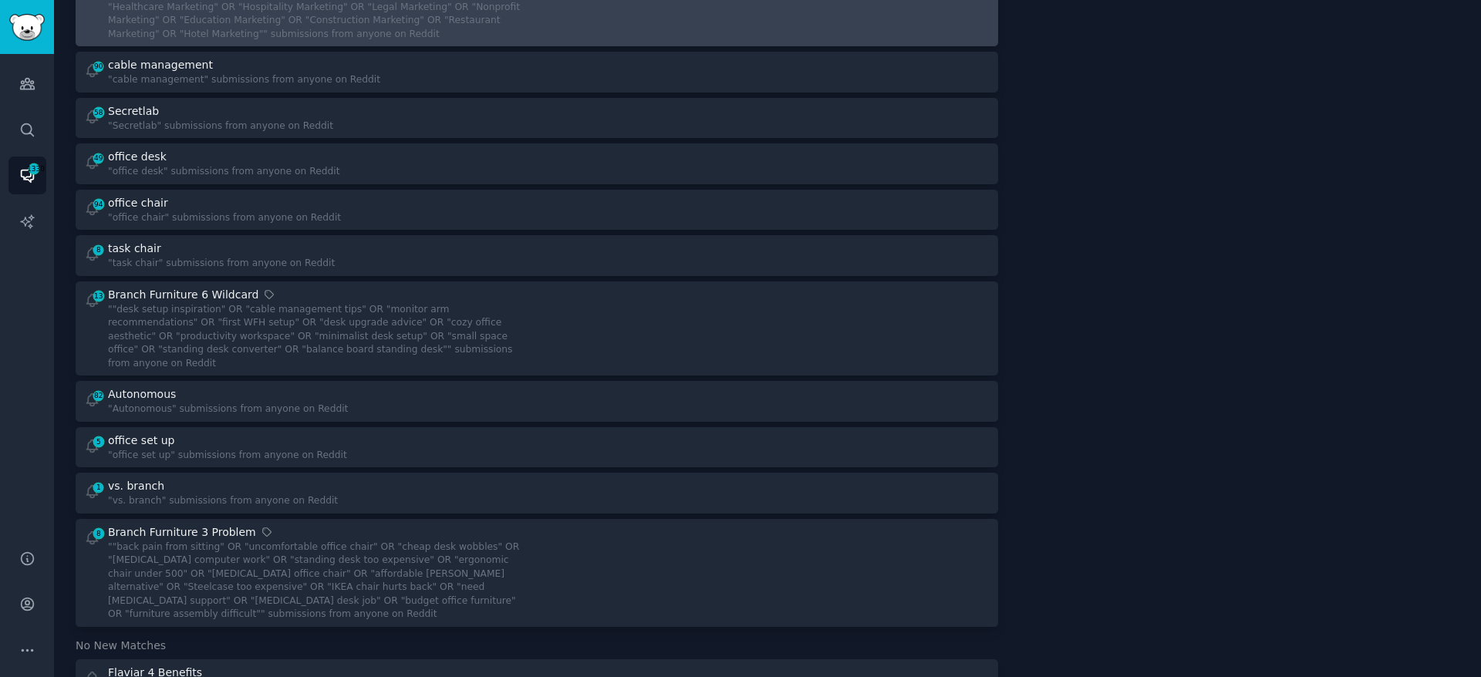
scroll to position [2500, 0]
